Goal: Information Seeking & Learning: Stay updated

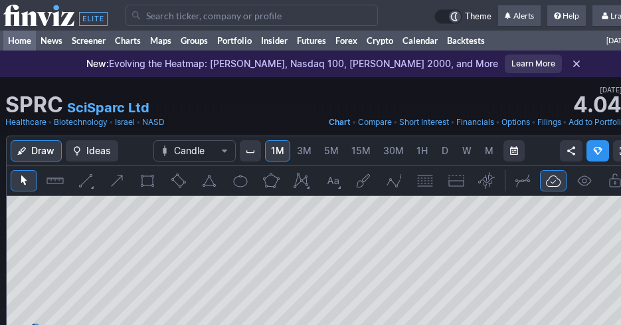
click at [29, 40] on link "Home" at bounding box center [19, 41] width 33 height 20
click at [13, 42] on link "Home" at bounding box center [19, 41] width 33 height 20
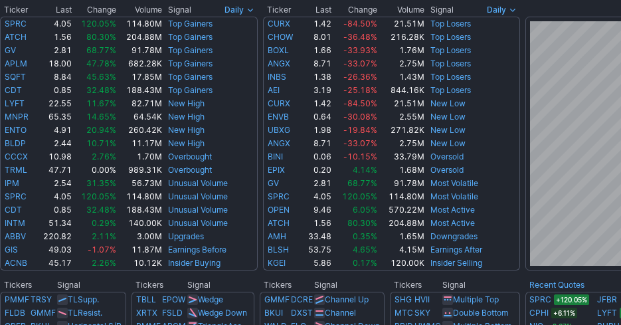
scroll to position [398, 0]
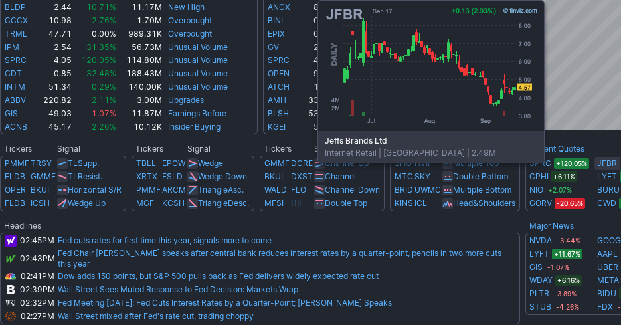
click at [602, 168] on link "JFBR" at bounding box center [607, 163] width 20 height 13
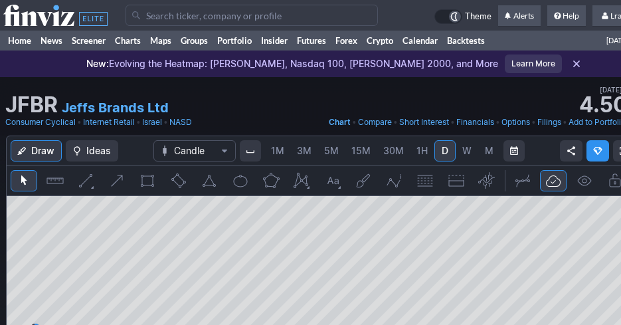
click at [284, 153] on span "1M" at bounding box center [277, 150] width 13 height 11
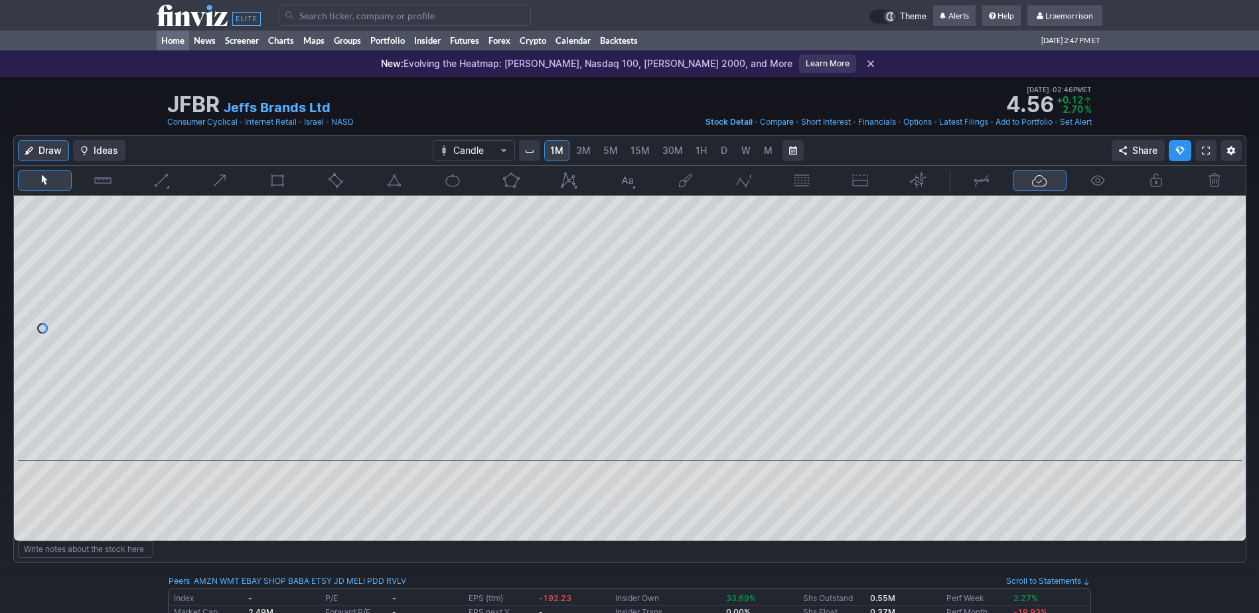
click at [167, 40] on link "Home" at bounding box center [173, 41] width 33 height 20
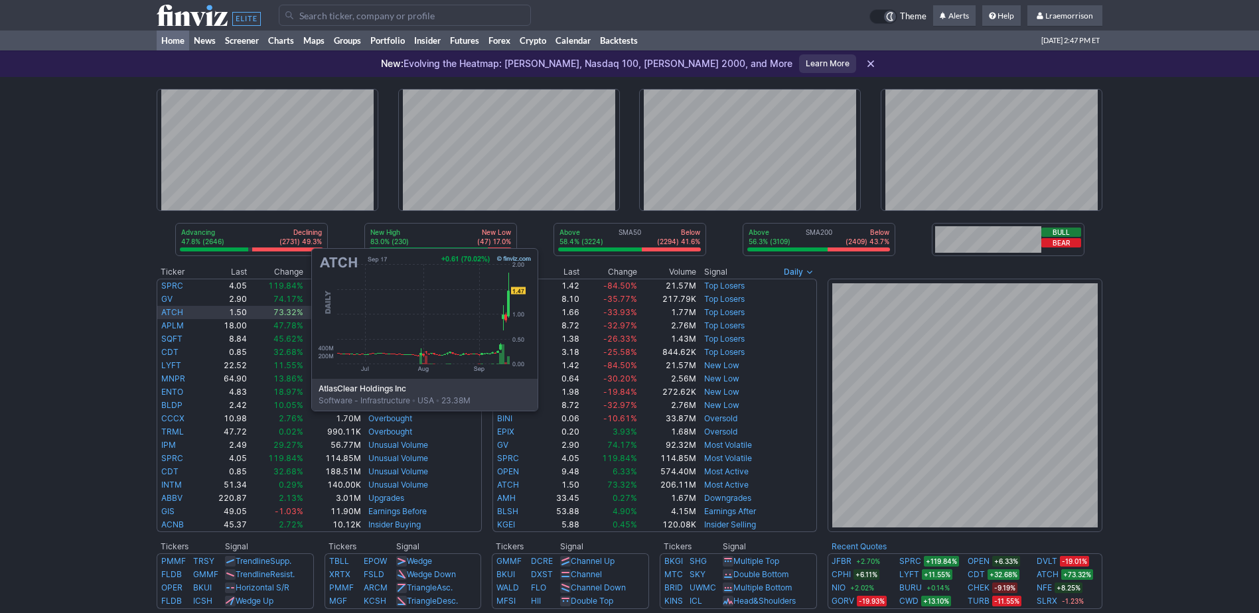
click at [179, 311] on link "ATCH" at bounding box center [172, 312] width 22 height 10
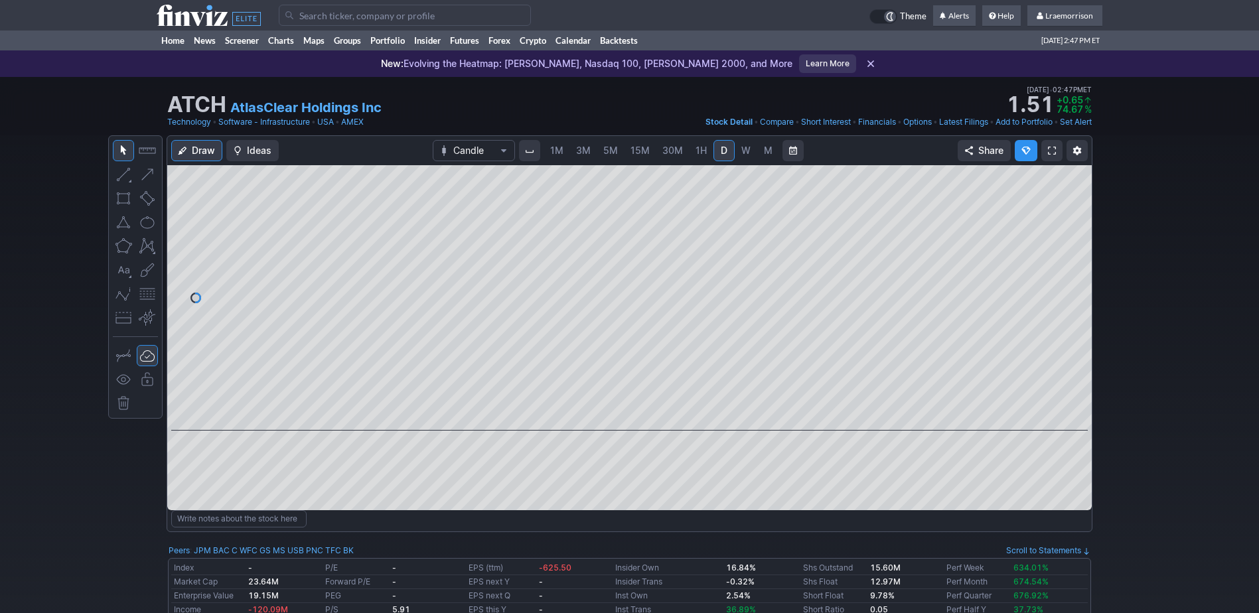
click at [558, 153] on span "1M" at bounding box center [556, 150] width 13 height 11
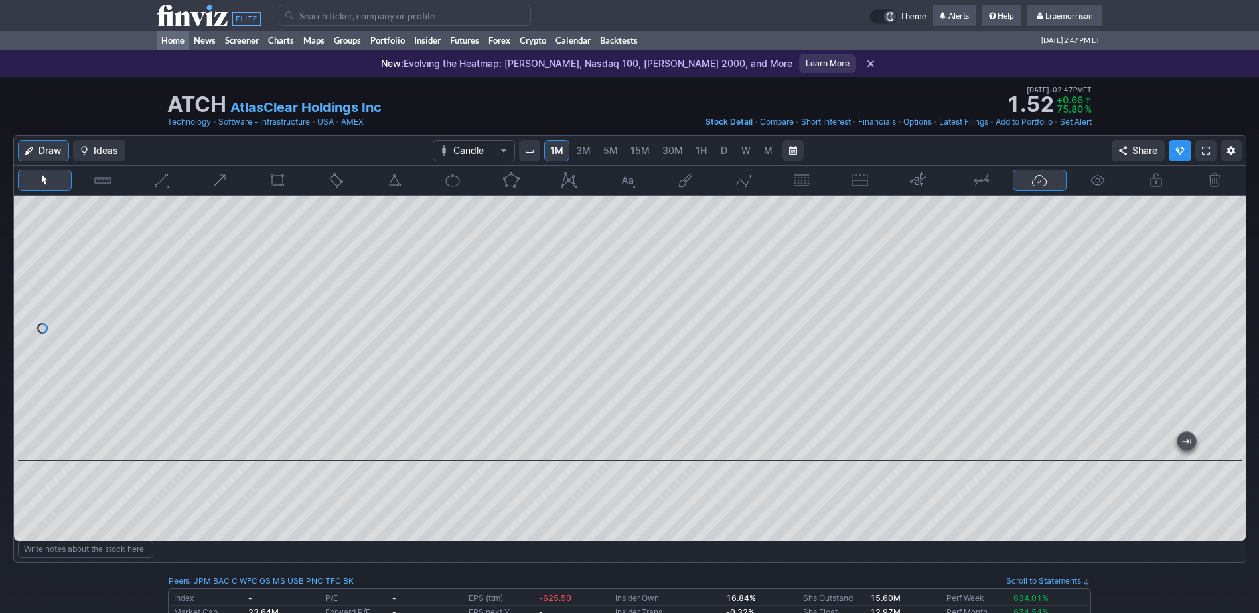
click at [174, 41] on link "Home" at bounding box center [173, 41] width 33 height 20
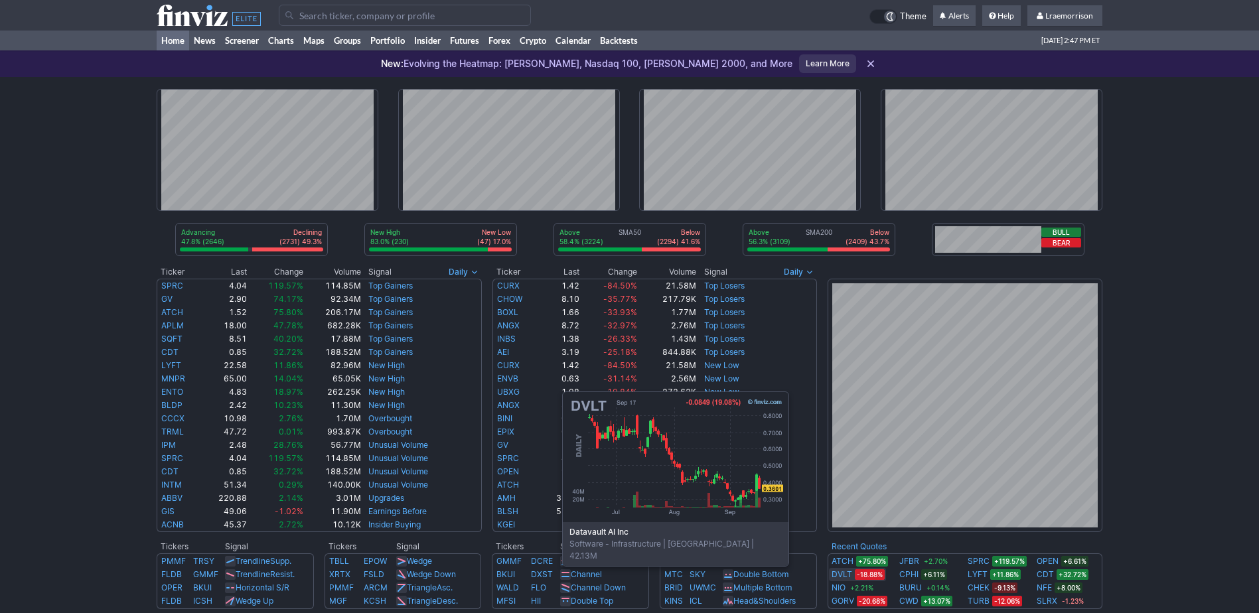
click at [847, 574] on link "DVLT" at bounding box center [842, 574] width 21 height 13
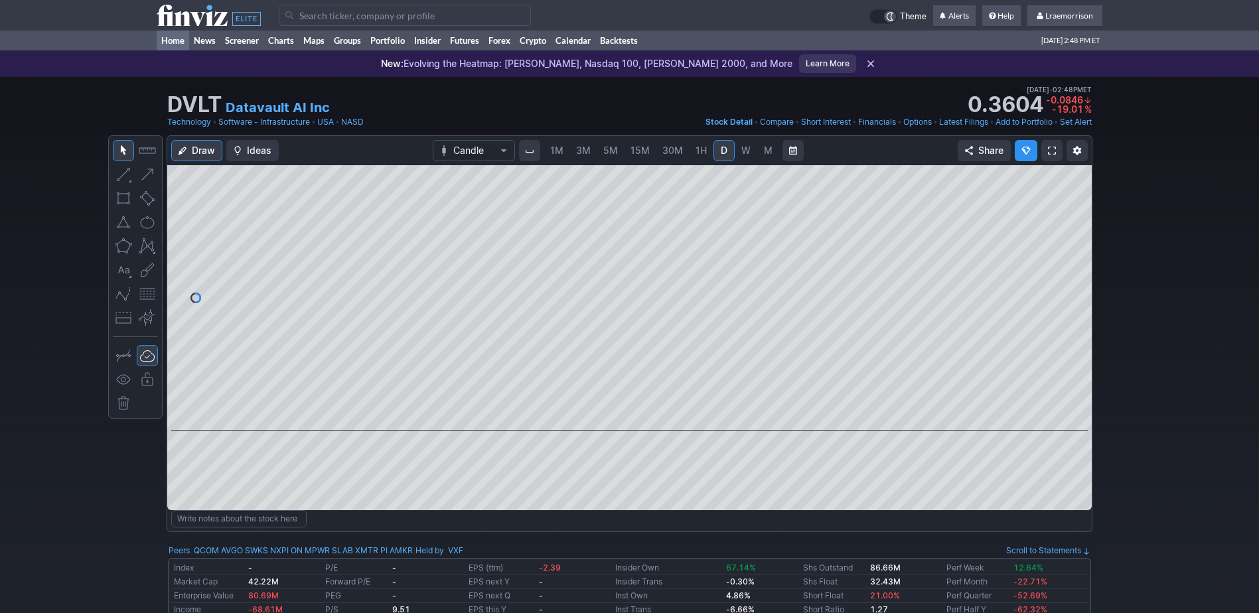
click at [173, 40] on link "Home" at bounding box center [173, 41] width 33 height 20
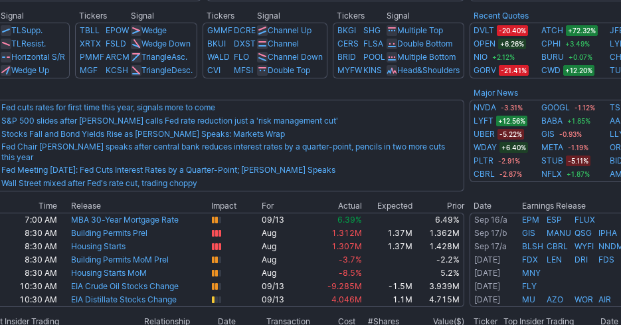
scroll to position [531, 81]
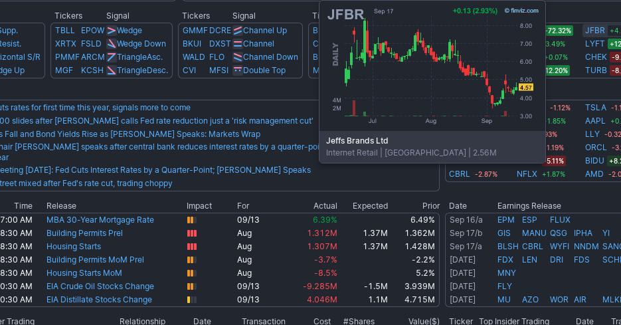
click at [603, 31] on link "JFBR" at bounding box center [595, 30] width 20 height 13
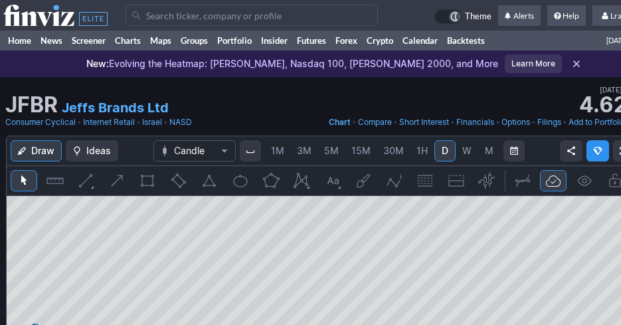
click at [282, 152] on span "1M" at bounding box center [277, 150] width 13 height 11
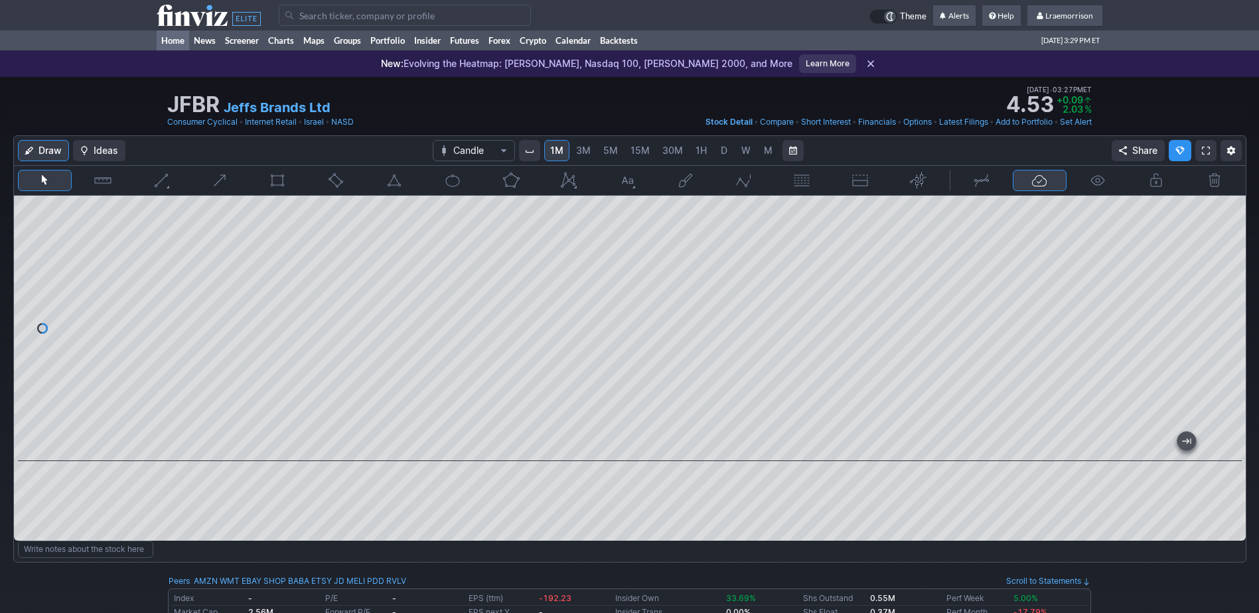
click at [182, 41] on link "Home" at bounding box center [173, 41] width 33 height 20
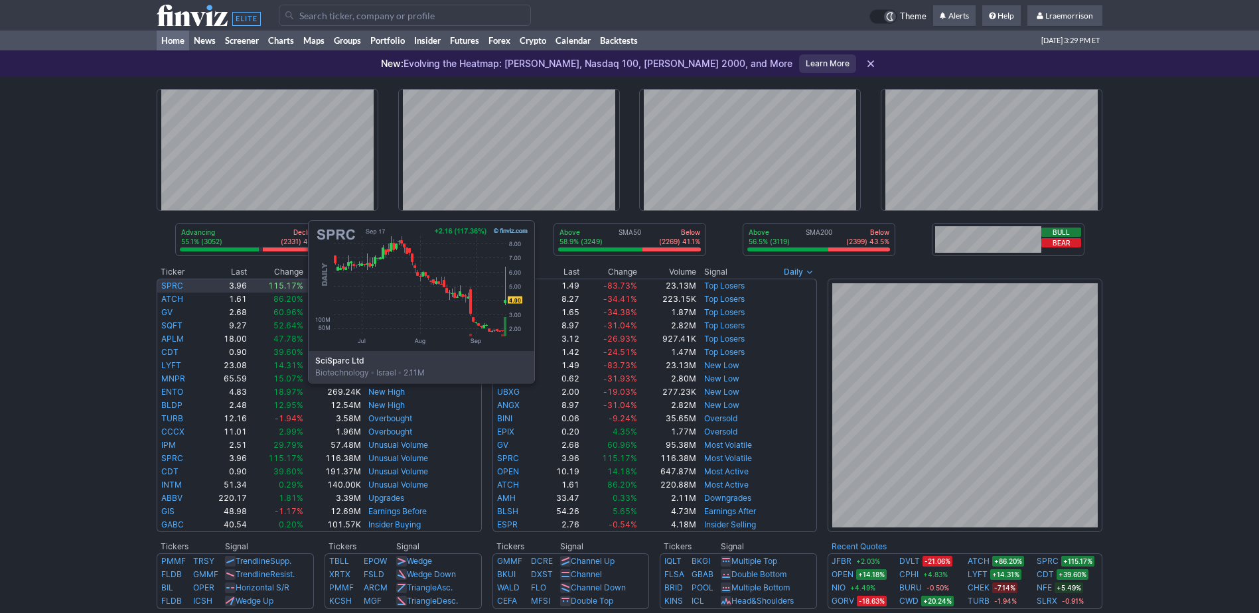
click at [175, 283] on link "SPRC" at bounding box center [172, 286] width 22 height 10
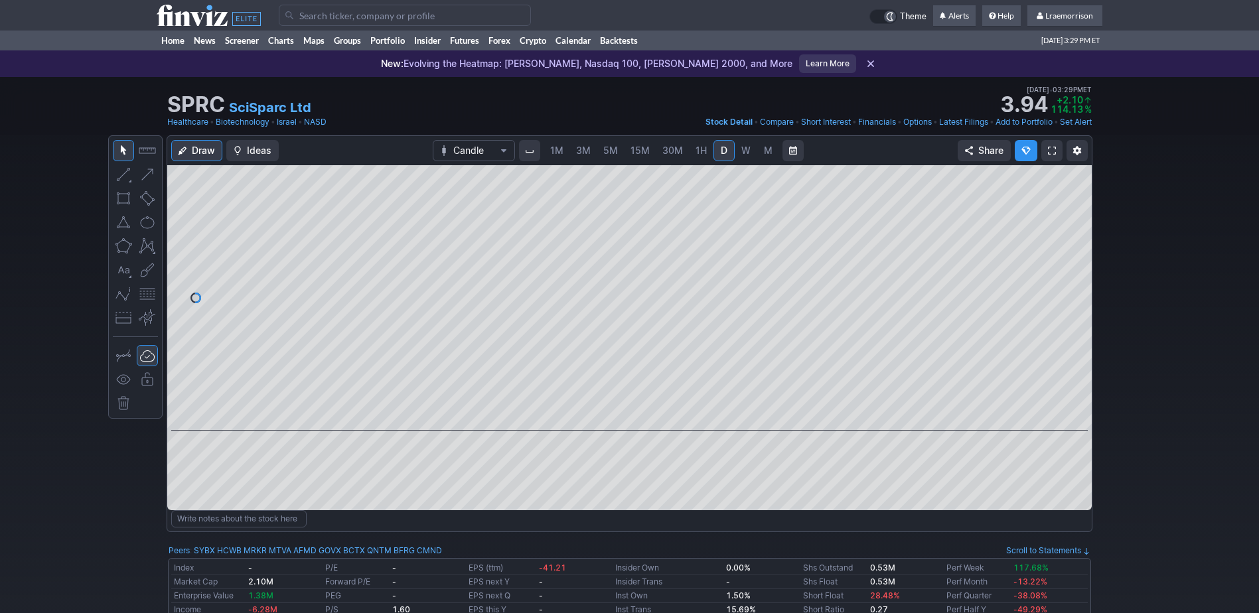
click at [559, 151] on span "1M" at bounding box center [556, 150] width 13 height 11
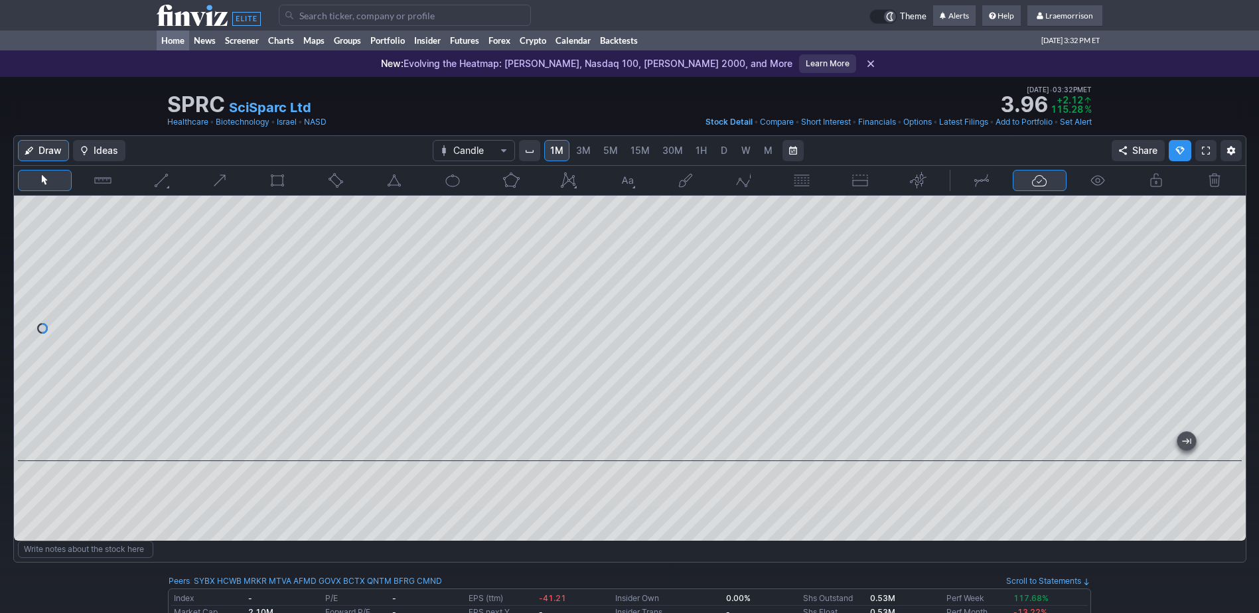
click at [178, 41] on link "Home" at bounding box center [173, 41] width 33 height 20
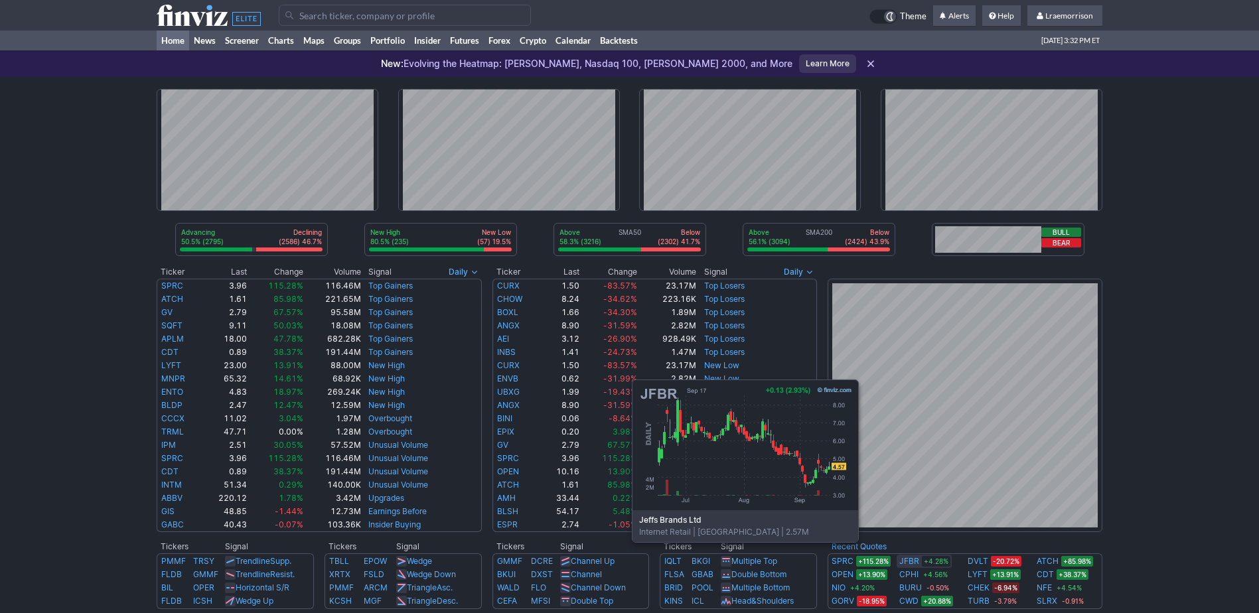
click at [917, 562] on link "JFBR" at bounding box center [910, 561] width 20 height 13
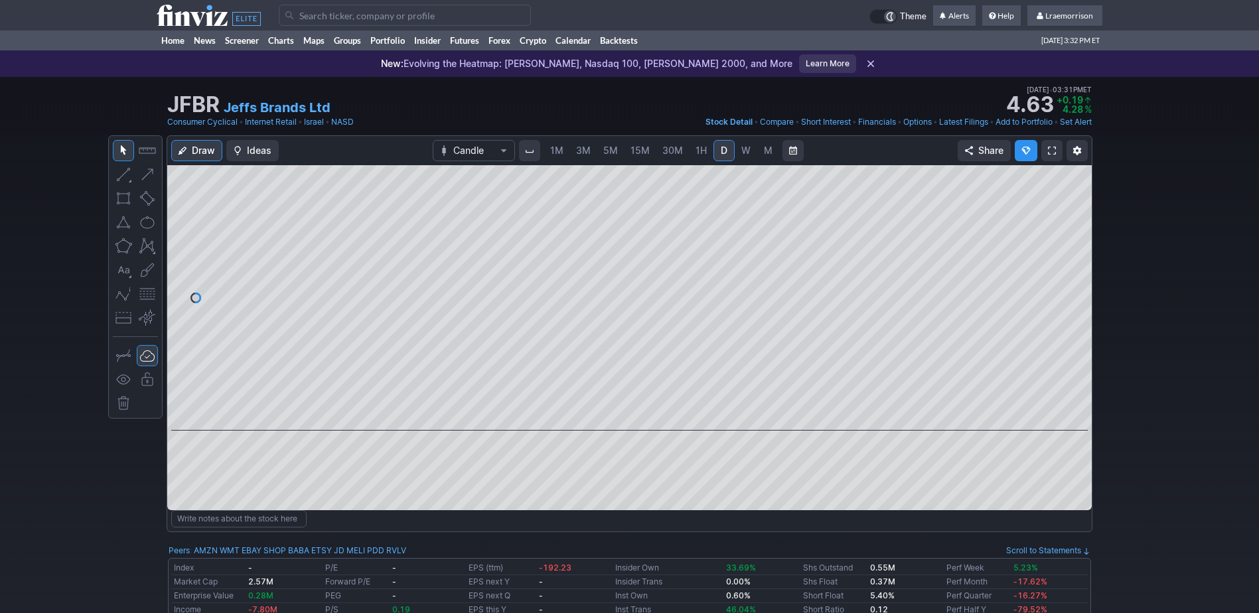
click at [561, 151] on span "1M" at bounding box center [556, 150] width 13 height 11
